Goal: Check status: Check status

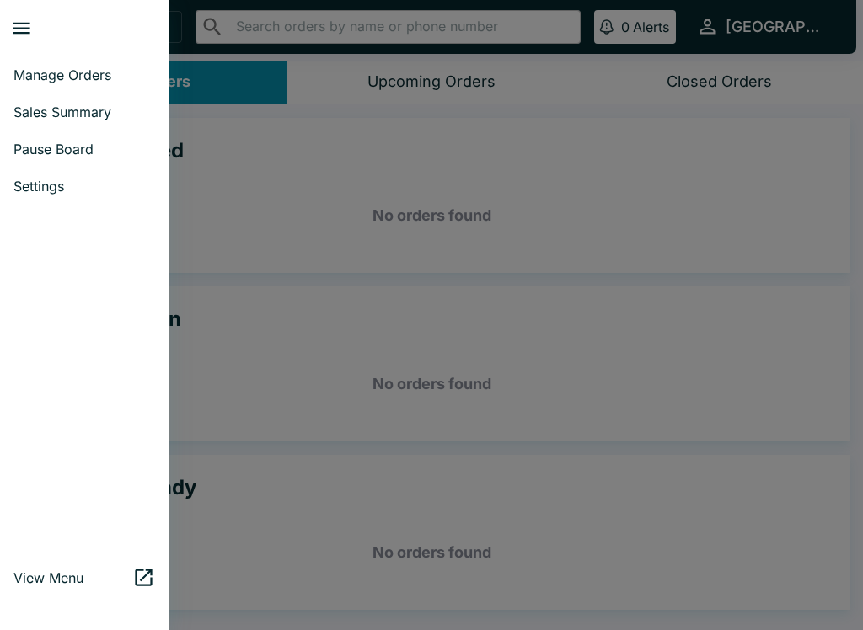
click at [99, 119] on span "Sales Summary" at bounding box center [84, 112] width 142 height 17
select select "03:00"
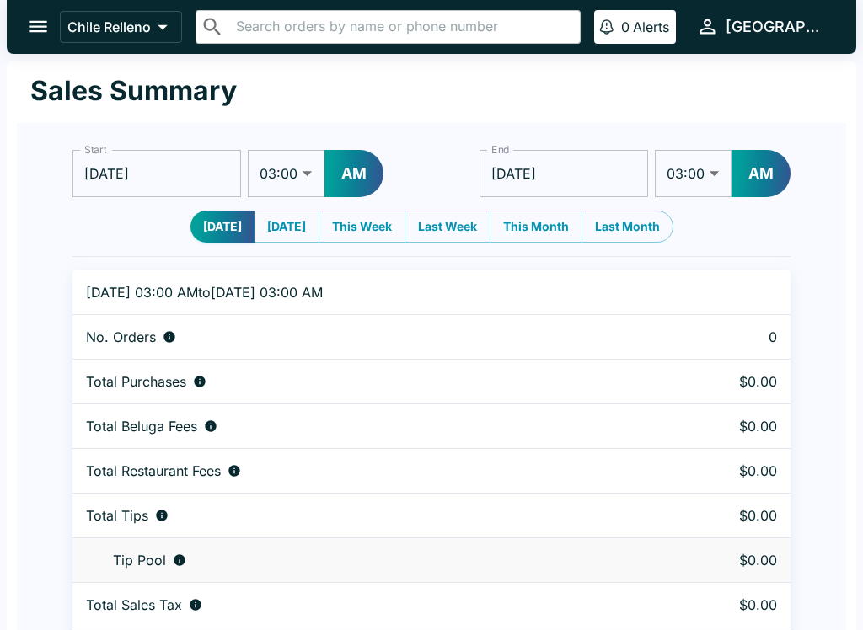
click at [106, 169] on input "[DATE]" at bounding box center [156, 173] width 169 height 47
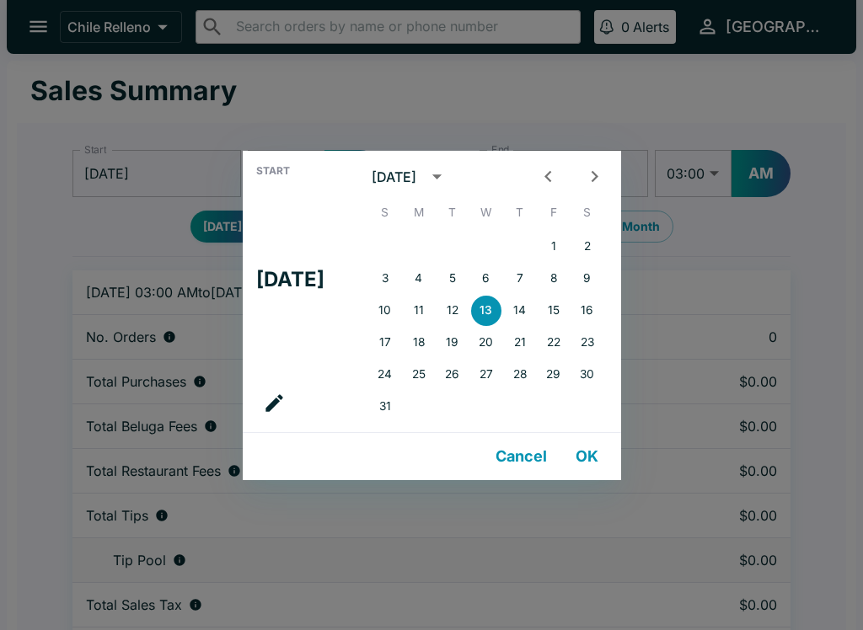
click at [555, 179] on icon "Previous month" at bounding box center [548, 176] width 23 height 23
click at [463, 251] on button "1" at bounding box center [452, 247] width 30 height 30
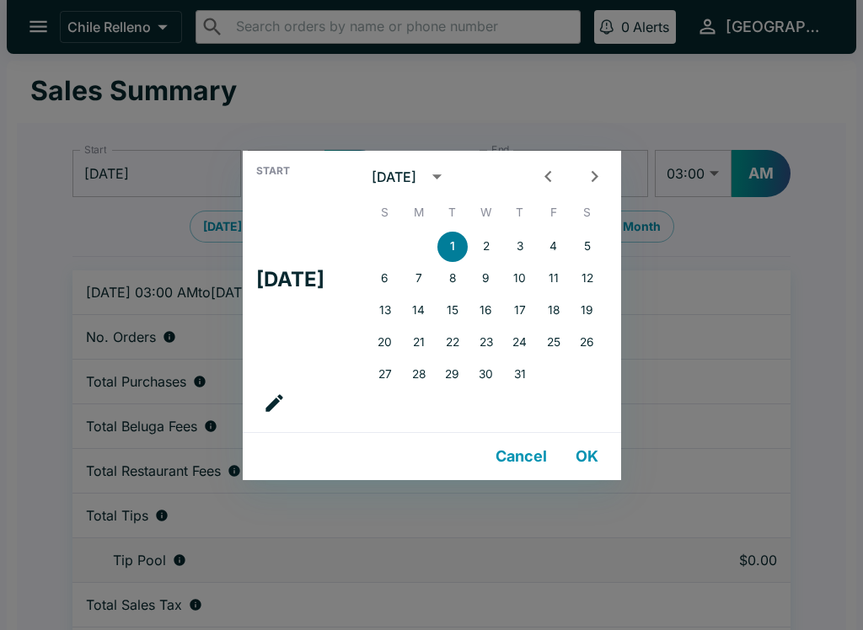
type input "[DATE]"
click at [722, 284] on div "Start Tue, [DATE] [DATE] S M T W T F S 1 2 3 4 5 6 7 8 9 10 11 12 13 14 15 16 1…" at bounding box center [431, 315] width 863 height 630
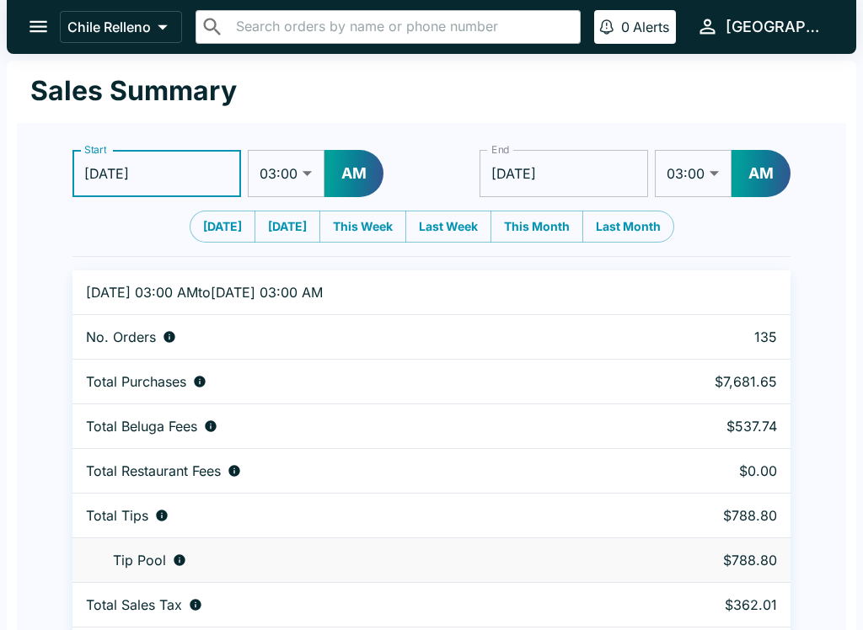
click at [600, 178] on input "[DATE]" at bounding box center [563, 173] width 169 height 47
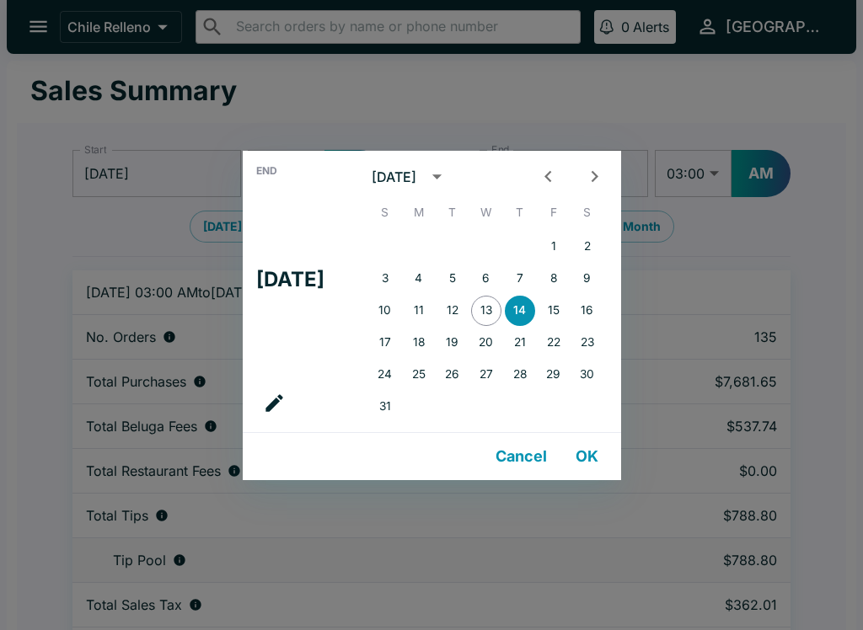
click at [559, 184] on icon "Previous month" at bounding box center [548, 176] width 23 height 23
click at [532, 388] on button "31" at bounding box center [520, 375] width 30 height 30
type input "[DATE]"
click at [601, 452] on button "OK" at bounding box center [587, 457] width 54 height 34
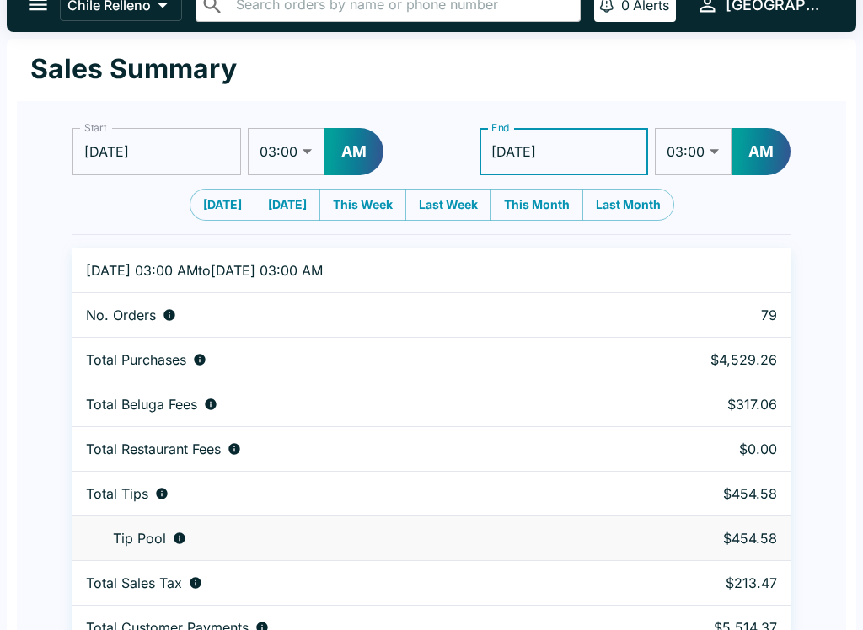
scroll to position [51, 0]
